Goal: Transaction & Acquisition: Purchase product/service

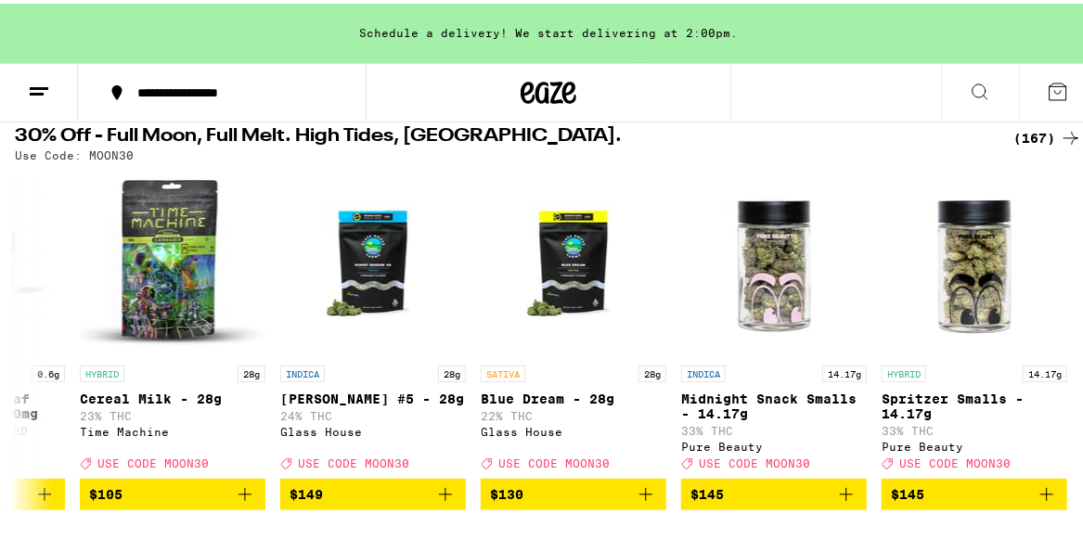
scroll to position [0, 32428]
